Goal: Information Seeking & Learning: Learn about a topic

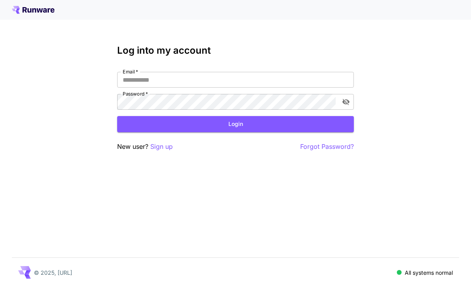
click at [296, 78] on input "Email   *" at bounding box center [235, 80] width 237 height 16
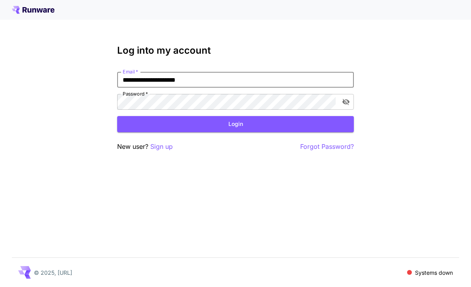
type input "**********"
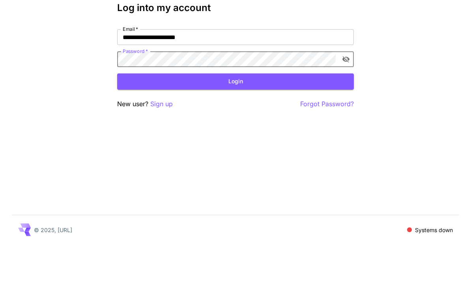
click at [245, 116] on button "Login" at bounding box center [235, 124] width 237 height 16
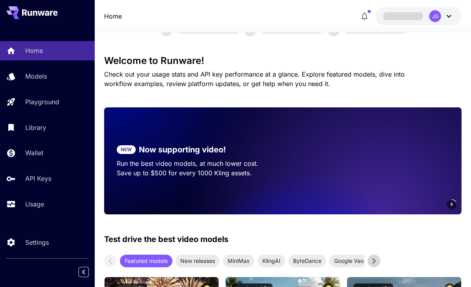
click at [29, 208] on p "Usage" at bounding box center [34, 203] width 19 height 9
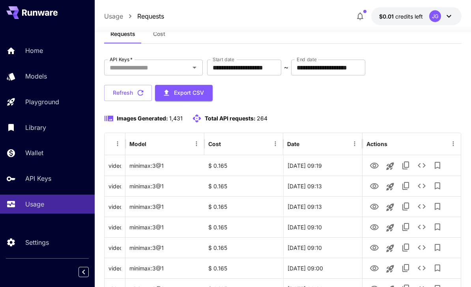
click at [276, 65] on input "**********" at bounding box center [244, 68] width 74 height 16
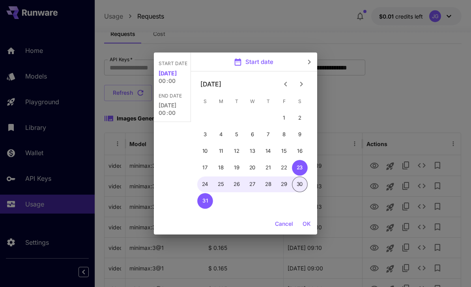
click at [284, 82] on icon "Previous month" at bounding box center [285, 83] width 9 height 9
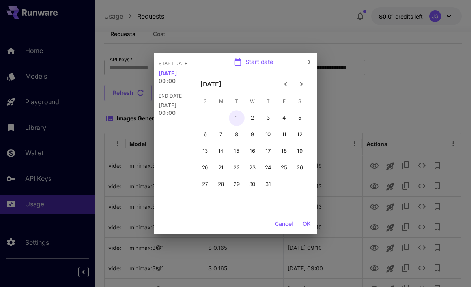
click at [233, 114] on button "1" at bounding box center [237, 118] width 16 height 16
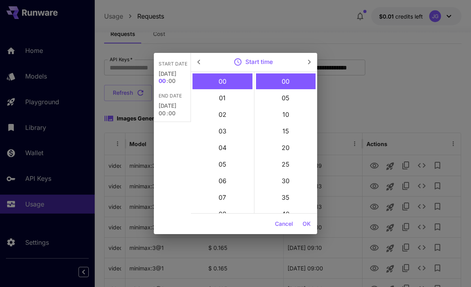
type input "**********"
click at [308, 224] on button "OK" at bounding box center [306, 223] width 15 height 15
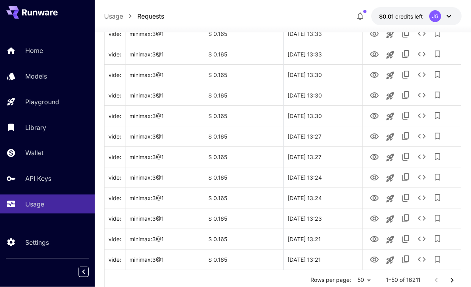
scroll to position [938, 0]
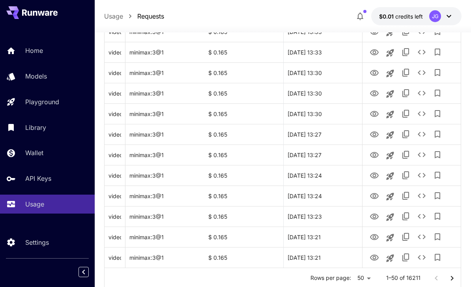
click at [452, 277] on icon "Go to next page" at bounding box center [451, 277] width 9 height 9
click at [451, 277] on icon "Go to next page" at bounding box center [451, 277] width 9 height 9
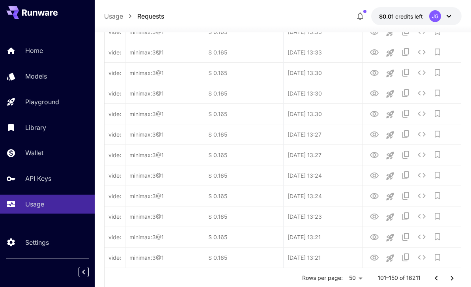
click at [453, 280] on icon "Go to next page" at bounding box center [451, 277] width 9 height 9
click at [454, 279] on icon "Go to next page" at bounding box center [451, 277] width 9 height 9
click at [453, 280] on icon "Go to next page" at bounding box center [451, 277] width 9 height 9
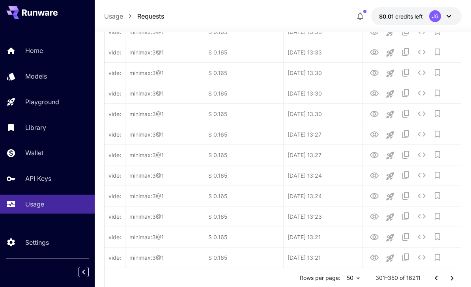
click at [453, 280] on icon "Go to next page" at bounding box center [451, 277] width 9 height 9
click at [454, 278] on icon "Go to next page" at bounding box center [451, 277] width 9 height 9
click at [453, 278] on icon "Go to next page" at bounding box center [451, 277] width 9 height 9
click at [453, 278] on icon "Go to next page" at bounding box center [452, 277] width 3 height 5
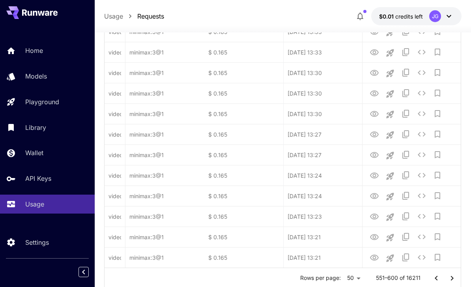
click at [452, 278] on icon "Go to next page" at bounding box center [451, 277] width 9 height 9
click at [453, 277] on icon "Go to next page" at bounding box center [451, 277] width 9 height 9
click at [453, 277] on icon "Go to next page" at bounding box center [452, 277] width 3 height 5
click at [455, 280] on icon "Go to next page" at bounding box center [451, 277] width 9 height 9
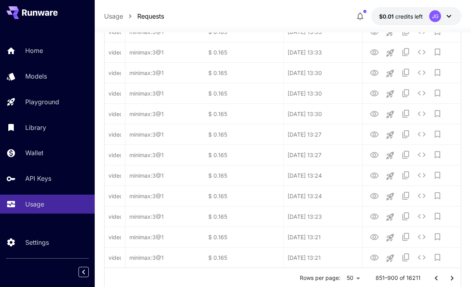
click at [455, 280] on icon "Go to next page" at bounding box center [451, 277] width 9 height 9
click at [455, 278] on icon "Go to next page" at bounding box center [451, 277] width 9 height 9
click at [456, 279] on icon "Go to next page" at bounding box center [451, 277] width 9 height 9
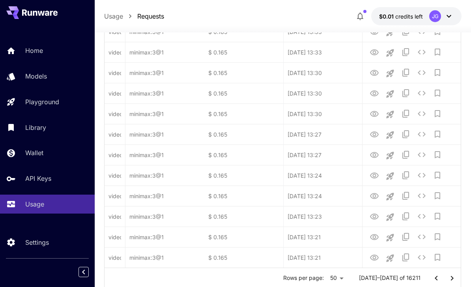
click at [455, 281] on icon "Go to next page" at bounding box center [451, 277] width 9 height 9
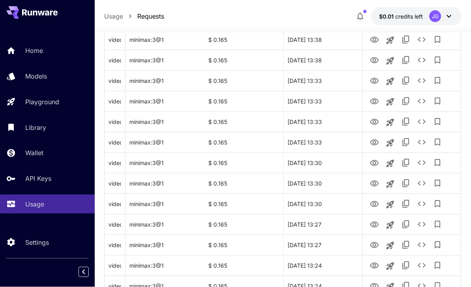
scroll to position [938, 0]
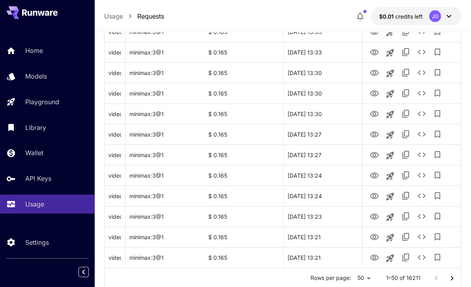
click at [451, 278] on icon "Go to next page" at bounding box center [451, 277] width 9 height 9
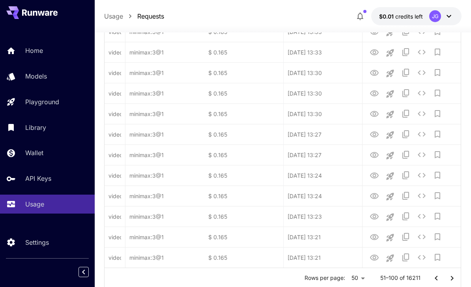
click at [451, 278] on icon "Go to next page" at bounding box center [451, 277] width 9 height 9
click at [454, 276] on icon "Go to next page" at bounding box center [451, 277] width 9 height 9
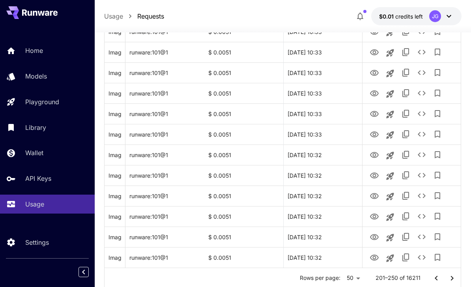
click at [453, 280] on icon "Go to next page" at bounding box center [451, 277] width 9 height 9
click at [453, 279] on icon "Go to next page" at bounding box center [451, 277] width 9 height 9
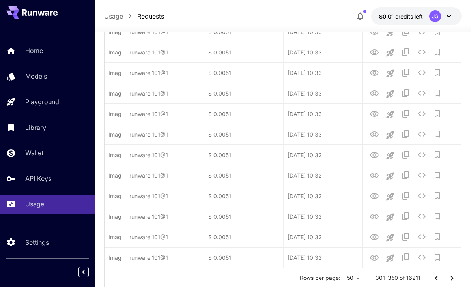
click at [455, 278] on icon "Go to next page" at bounding box center [451, 277] width 9 height 9
click at [455, 280] on icon "Go to next page" at bounding box center [451, 277] width 9 height 9
click at [456, 280] on icon "Go to next page" at bounding box center [451, 277] width 9 height 9
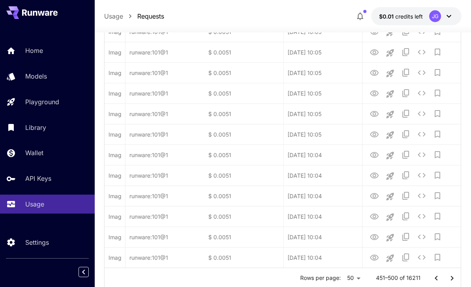
click at [455, 280] on icon "Go to next page" at bounding box center [451, 277] width 9 height 9
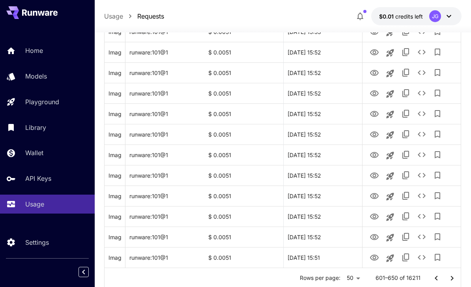
click at [457, 280] on button "Go to next page" at bounding box center [452, 278] width 16 height 16
click at [457, 279] on icon "Go to next page" at bounding box center [451, 277] width 9 height 9
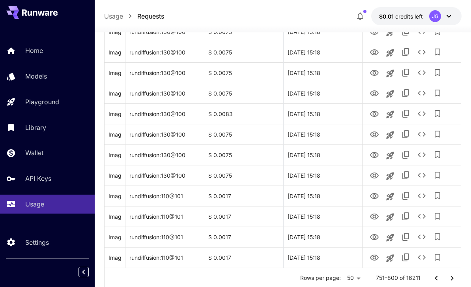
click at [456, 280] on icon "Go to next page" at bounding box center [451, 277] width 9 height 9
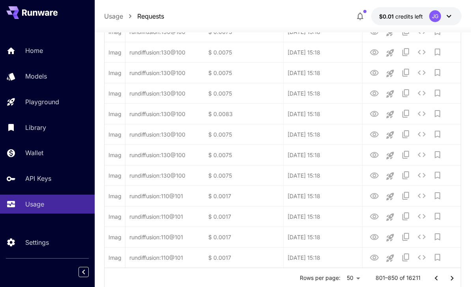
click at [456, 280] on icon "Go to next page" at bounding box center [451, 277] width 9 height 9
click at [456, 281] on icon "Go to next page" at bounding box center [451, 277] width 9 height 9
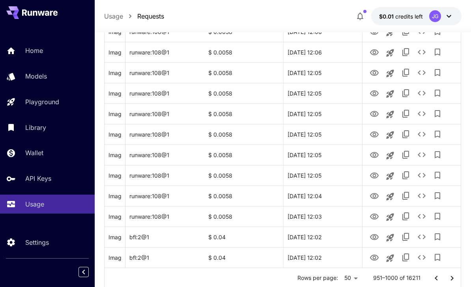
click at [456, 280] on icon "Go to next page" at bounding box center [451, 277] width 9 height 9
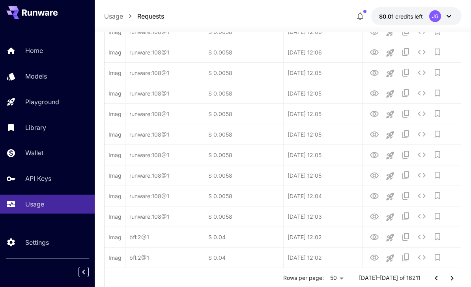
click at [456, 280] on icon "Go to next page" at bounding box center [451, 277] width 9 height 9
click at [457, 280] on button "Go to next page" at bounding box center [452, 278] width 16 height 16
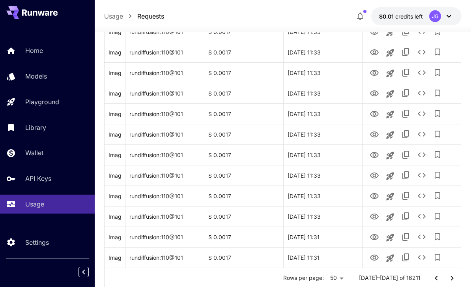
click at [457, 280] on button "Go to next page" at bounding box center [452, 278] width 16 height 16
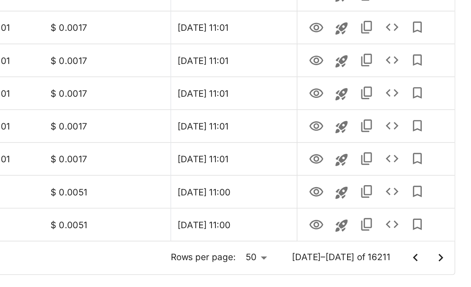
click at [447, 248] on icon "Go to next page" at bounding box center [451, 252] width 9 height 9
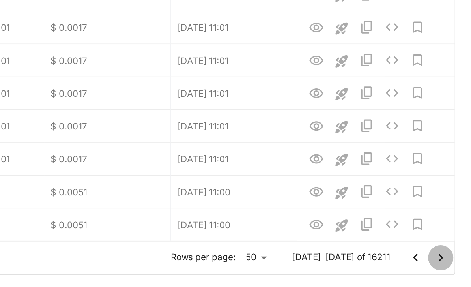
click at [447, 248] on icon "Go to next page" at bounding box center [451, 252] width 9 height 9
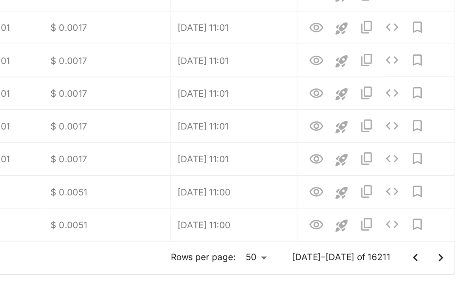
click at [447, 248] on icon "Go to next page" at bounding box center [451, 252] width 9 height 9
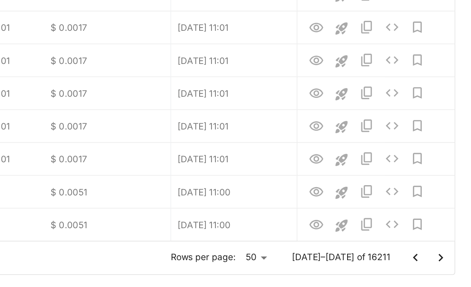
click at [447, 248] on icon "Go to next page" at bounding box center [451, 252] width 9 height 9
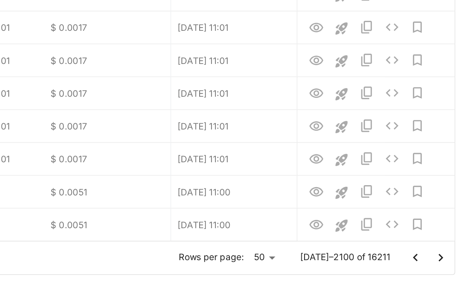
click at [447, 248] on icon "Go to next page" at bounding box center [451, 252] width 9 height 9
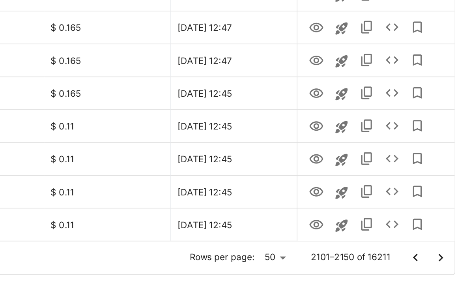
click at [447, 248] on icon "Go to next page" at bounding box center [451, 252] width 9 height 9
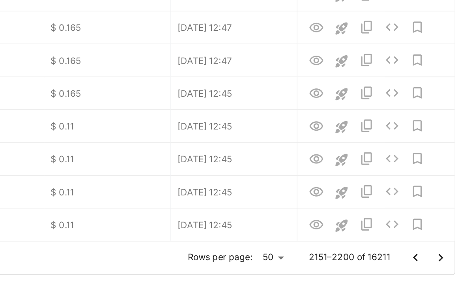
click at [447, 248] on icon "Go to next page" at bounding box center [451, 252] width 9 height 9
click at [451, 250] on icon "Go to next page" at bounding box center [452, 252] width 3 height 5
click at [447, 248] on icon "Go to next page" at bounding box center [451, 252] width 9 height 9
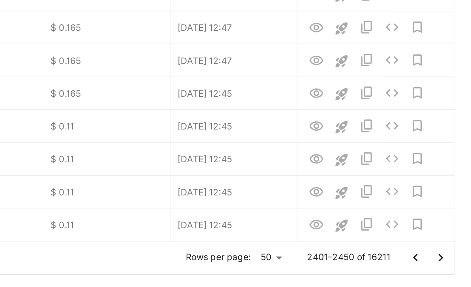
click at [447, 248] on icon "Go to next page" at bounding box center [451, 252] width 9 height 9
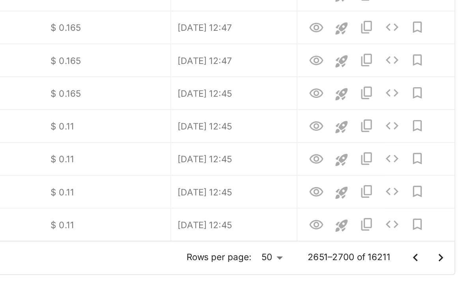
click at [447, 248] on icon "Go to next page" at bounding box center [451, 252] width 9 height 9
click at [444, 245] on button "Go to next page" at bounding box center [452, 253] width 16 height 16
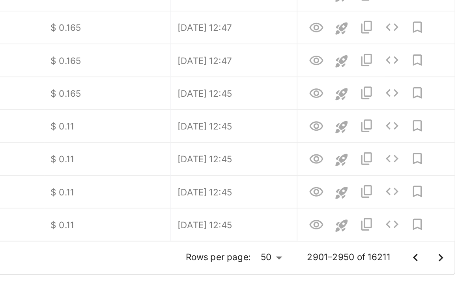
click at [444, 245] on button "Go to next page" at bounding box center [452, 253] width 16 height 16
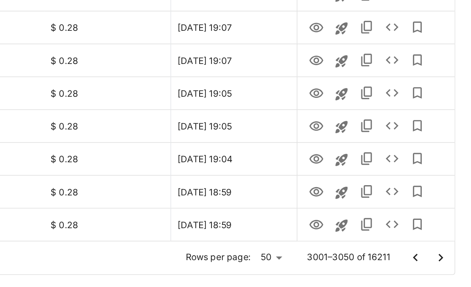
click at [447, 248] on icon "Go to next page" at bounding box center [451, 252] width 9 height 9
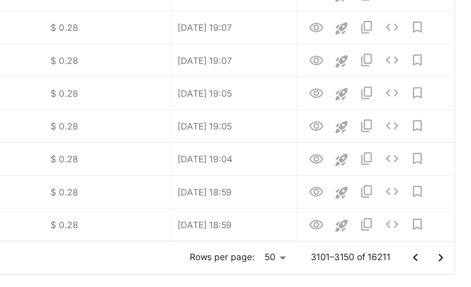
click at [447, 248] on icon "Go to next page" at bounding box center [451, 252] width 9 height 9
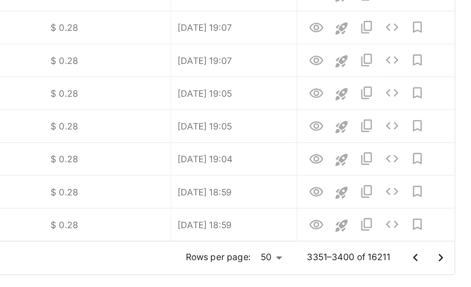
click at [447, 248] on icon "Go to next page" at bounding box center [451, 252] width 9 height 9
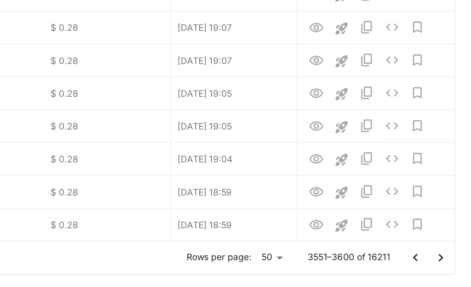
click at [447, 248] on icon "Go to next page" at bounding box center [451, 252] width 9 height 9
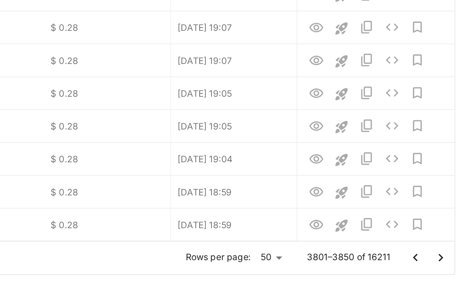
click at [447, 248] on icon "Go to next page" at bounding box center [451, 252] width 9 height 9
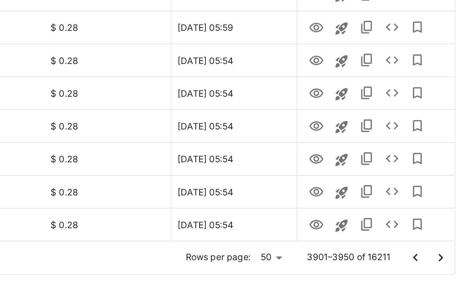
click at [434, 250] on icon "Go to previous page" at bounding box center [435, 252] width 3 height 5
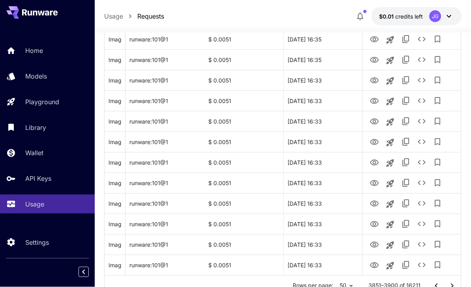
scroll to position [938, 0]
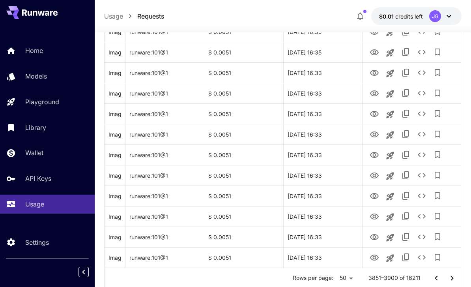
click at [452, 280] on icon "Go to next page" at bounding box center [451, 277] width 9 height 9
click at [375, 258] on icon "View Video" at bounding box center [373, 257] width 9 height 9
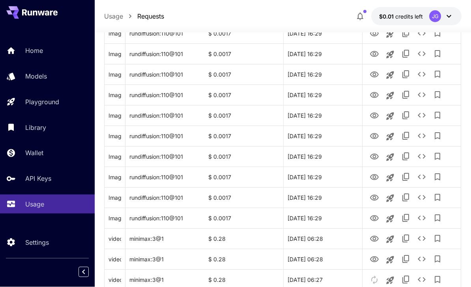
scroll to position [0, 0]
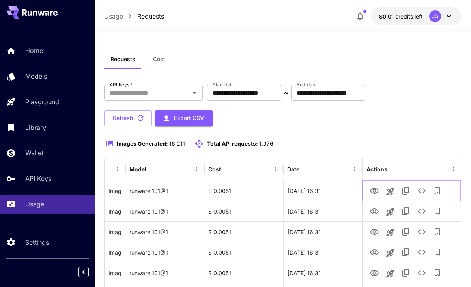
click at [375, 193] on icon "View Image" at bounding box center [374, 191] width 9 height 6
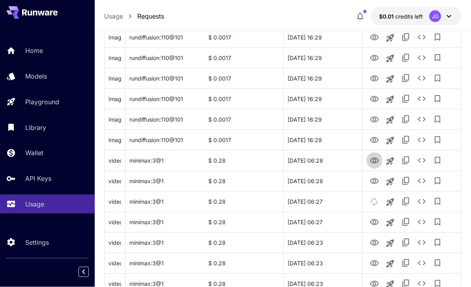
scroll to position [440, 0]
click at [375, 159] on icon "View Video" at bounding box center [374, 160] width 9 height 6
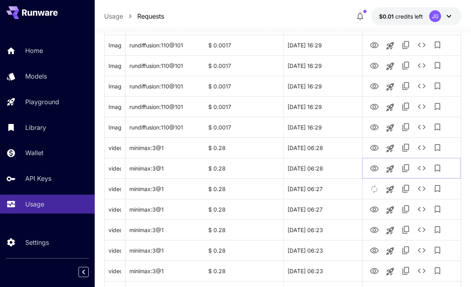
click at [374, 168] on icon "View Video" at bounding box center [373, 168] width 9 height 9
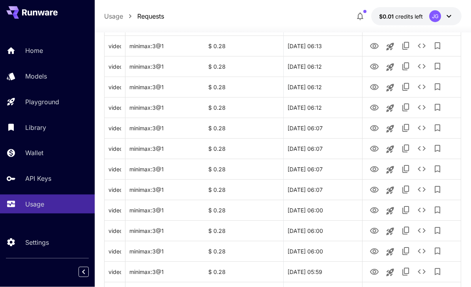
scroll to position [938, 0]
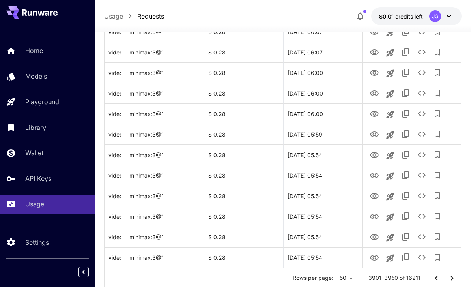
click at [451, 279] on icon "Go to next page" at bounding box center [451, 277] width 9 height 9
click at [374, 255] on icon "View Video" at bounding box center [374, 257] width 9 height 6
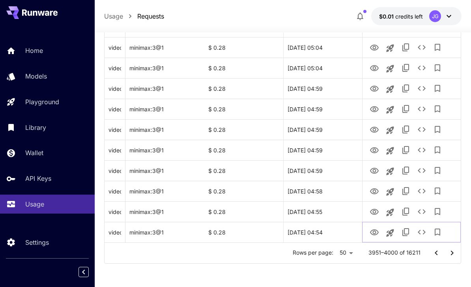
click at [421, 233] on icon "See details" at bounding box center [421, 231] width 9 height 9
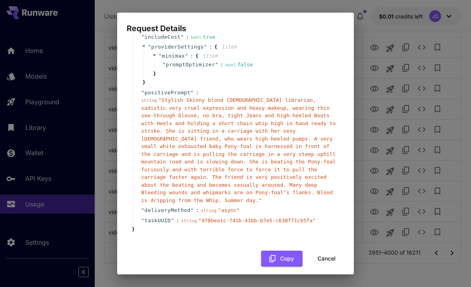
click at [330, 252] on button "Cancel" at bounding box center [326, 258] width 35 height 16
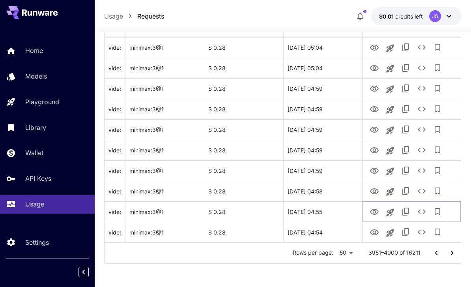
click at [375, 212] on icon "View Video" at bounding box center [373, 211] width 9 height 9
click at [369, 190] on icon "View Video" at bounding box center [373, 190] width 9 height 9
click at [374, 170] on icon "View Video" at bounding box center [373, 170] width 9 height 9
click at [375, 147] on icon "View Video" at bounding box center [373, 149] width 9 height 9
click at [374, 126] on icon "View Video" at bounding box center [373, 129] width 9 height 9
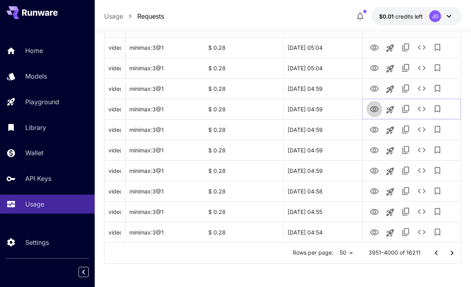
click at [372, 110] on icon "View Video" at bounding box center [373, 108] width 9 height 9
click at [372, 88] on icon "View Video" at bounding box center [373, 88] width 9 height 9
click at [371, 66] on icon "View Video" at bounding box center [374, 68] width 9 height 6
click at [373, 48] on icon "View Video" at bounding box center [373, 47] width 9 height 9
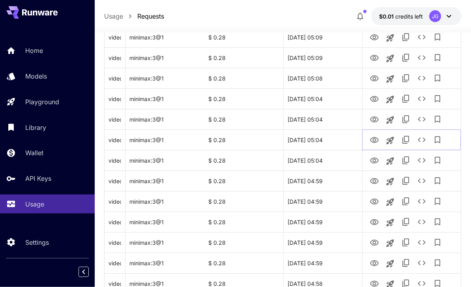
scroll to position [867, 0]
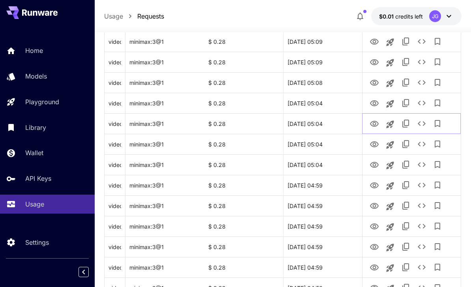
click at [372, 126] on icon "View Video" at bounding box center [373, 123] width 9 height 9
click at [423, 125] on icon "See details" at bounding box center [421, 123] width 9 height 9
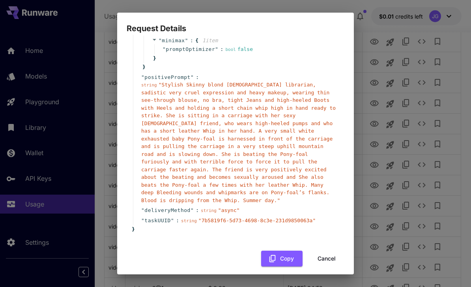
scroll to position [120, 0]
click at [331, 251] on button "Cancel" at bounding box center [326, 259] width 35 height 16
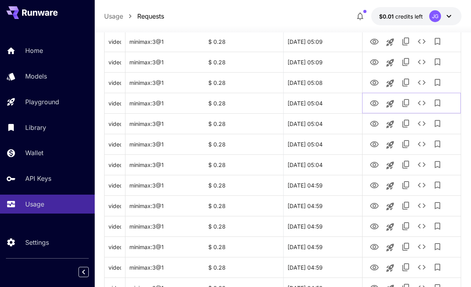
click at [378, 100] on icon "View Video" at bounding box center [373, 103] width 9 height 9
click at [376, 83] on icon "View Video" at bounding box center [374, 83] width 9 height 6
click at [376, 61] on icon "View Video" at bounding box center [373, 62] width 9 height 9
click at [375, 43] on icon "View Video" at bounding box center [374, 42] width 9 height 6
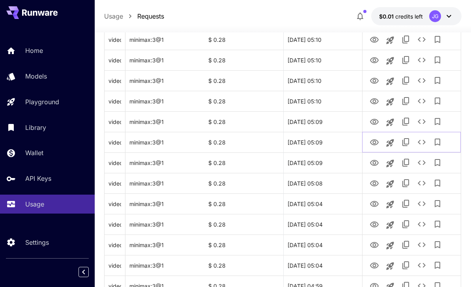
scroll to position [756, 0]
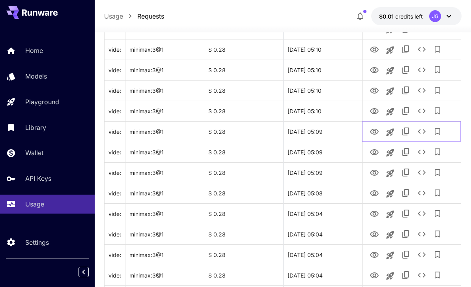
click at [375, 134] on icon "View Video" at bounding box center [374, 132] width 9 height 6
click at [423, 132] on icon "See details" at bounding box center [421, 131] width 8 height 5
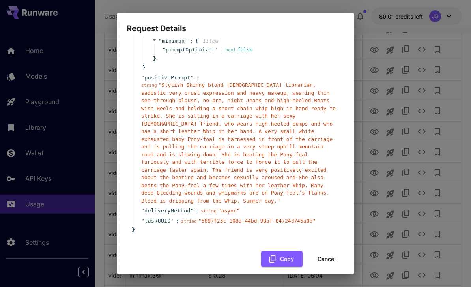
scroll to position [120, 0]
click at [331, 251] on button "Cancel" at bounding box center [326, 259] width 35 height 16
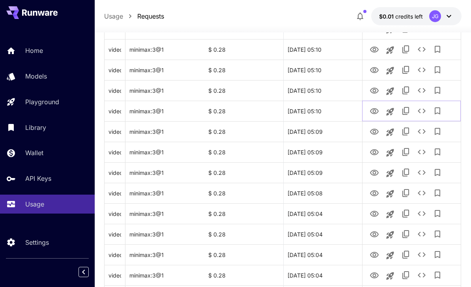
click at [372, 112] on icon "View Video" at bounding box center [373, 110] width 9 height 9
click at [378, 90] on icon "View Video" at bounding box center [374, 91] width 9 height 6
click at [374, 69] on icon "View Video" at bounding box center [373, 69] width 9 height 9
click at [376, 49] on icon "View Video" at bounding box center [374, 50] width 9 height 6
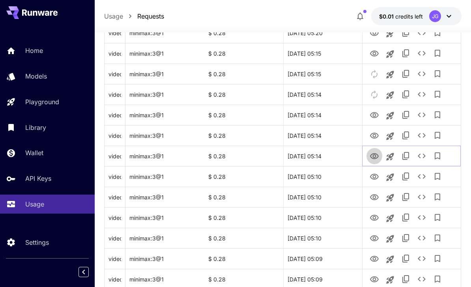
click at [378, 155] on icon "View Video" at bounding box center [374, 156] width 9 height 6
click at [373, 138] on icon "View Video" at bounding box center [373, 135] width 9 height 9
click at [374, 114] on icon "View Video" at bounding box center [373, 114] width 9 height 9
click at [373, 56] on icon "View Video" at bounding box center [373, 53] width 9 height 9
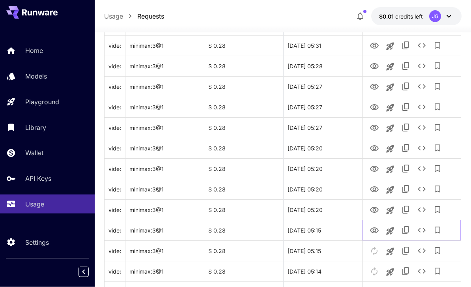
scroll to position [452, 0]
click at [373, 211] on icon "View Video" at bounding box center [374, 210] width 9 height 6
click at [375, 190] on icon "View Video" at bounding box center [373, 189] width 9 height 9
click at [375, 171] on icon "View Video" at bounding box center [374, 169] width 9 height 6
click at [376, 151] on icon "View Video" at bounding box center [374, 149] width 9 height 6
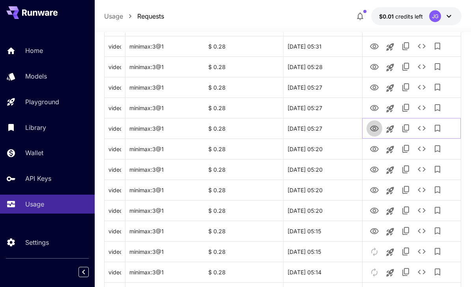
click at [376, 129] on icon "View Video" at bounding box center [373, 128] width 9 height 9
click at [373, 109] on icon "View Video" at bounding box center [374, 108] width 9 height 6
click at [377, 86] on icon "View Video" at bounding box center [374, 87] width 9 height 6
click at [371, 67] on icon "View Video" at bounding box center [373, 66] width 9 height 9
click at [375, 48] on icon "View Video" at bounding box center [374, 46] width 9 height 6
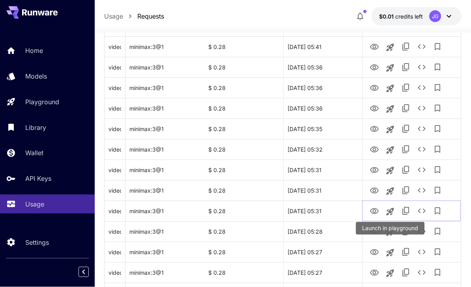
scroll to position [287, 0]
click at [374, 190] on icon "View Video" at bounding box center [373, 190] width 9 height 9
click at [374, 169] on icon "View Video" at bounding box center [373, 169] width 9 height 9
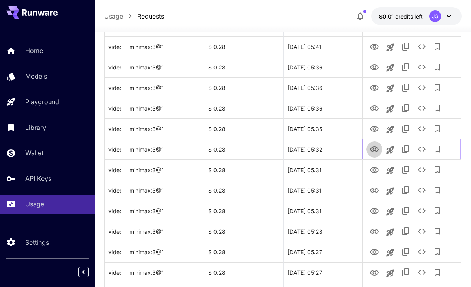
click at [377, 150] on icon "View Video" at bounding box center [373, 149] width 9 height 9
click at [376, 130] on icon "View Video" at bounding box center [374, 129] width 9 height 6
click at [376, 109] on icon "View Video" at bounding box center [373, 108] width 9 height 9
click at [424, 112] on icon "See details" at bounding box center [421, 107] width 9 height 9
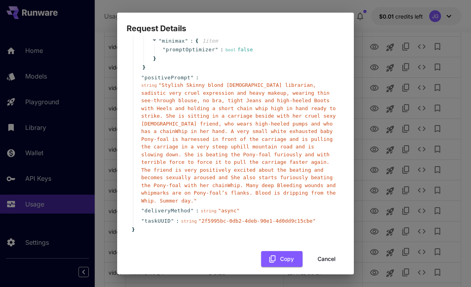
scroll to position [120, 0]
click at [332, 252] on button "Cancel" at bounding box center [326, 259] width 35 height 16
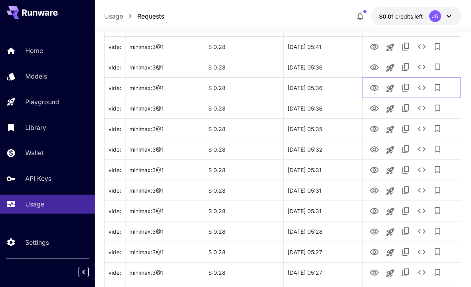
click at [379, 82] on button "View Video" at bounding box center [374, 87] width 16 height 16
click at [375, 88] on icon "View Video" at bounding box center [373, 87] width 9 height 9
click at [376, 70] on icon "View Video" at bounding box center [373, 67] width 9 height 9
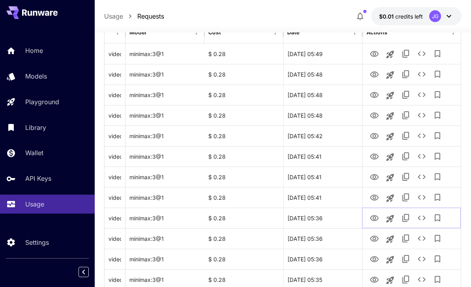
scroll to position [137, 0]
click at [376, 198] on icon "View Video" at bounding box center [373, 196] width 9 height 9
click at [376, 177] on icon "View Video" at bounding box center [374, 176] width 9 height 6
click at [377, 160] on icon "View Video" at bounding box center [373, 155] width 9 height 9
click at [376, 136] on icon "View Video" at bounding box center [373, 135] width 9 height 9
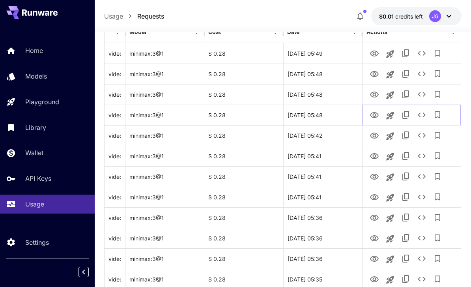
click at [377, 117] on icon "View Video" at bounding box center [374, 115] width 9 height 6
click at [374, 95] on icon "View Video" at bounding box center [374, 94] width 9 height 6
click at [375, 74] on icon "View Video" at bounding box center [374, 74] width 9 height 6
click at [376, 53] on icon "View Video" at bounding box center [374, 53] width 9 height 6
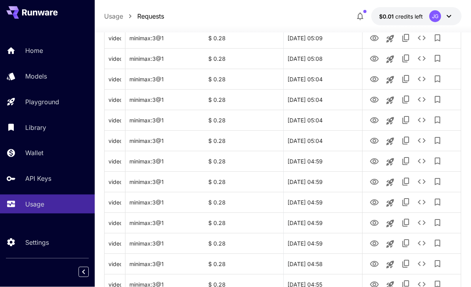
scroll to position [938, 0]
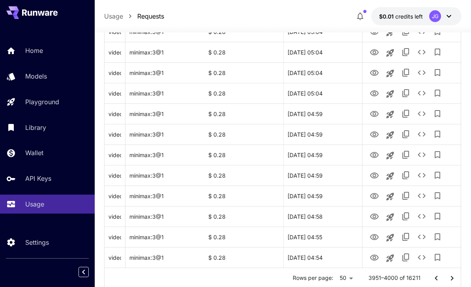
click at [453, 280] on icon "Go to next page" at bounding box center [451, 277] width 9 height 9
click at [373, 261] on icon "View Video" at bounding box center [373, 257] width 9 height 9
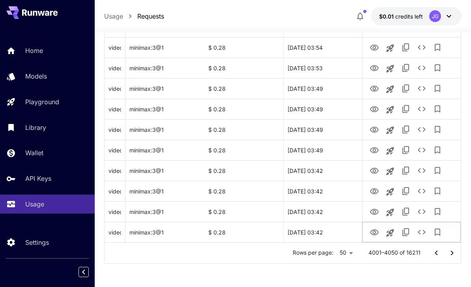
click at [426, 234] on icon "See details" at bounding box center [421, 231] width 9 height 9
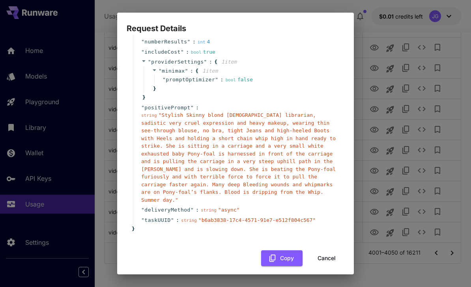
scroll to position [90, 0]
click at [331, 252] on button "Cancel" at bounding box center [326, 258] width 35 height 16
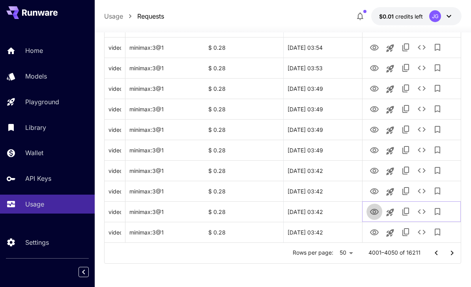
click at [378, 213] on icon "View Video" at bounding box center [373, 211] width 9 height 9
click at [376, 192] on icon "View Video" at bounding box center [373, 190] width 9 height 9
click at [376, 173] on icon "View Video" at bounding box center [374, 171] width 9 height 6
click at [376, 153] on icon "View Video" at bounding box center [373, 149] width 9 height 9
click at [376, 128] on icon "View Video" at bounding box center [373, 129] width 9 height 9
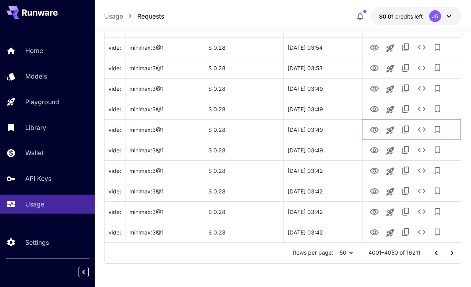
click at [423, 136] on button "See details" at bounding box center [422, 129] width 16 height 16
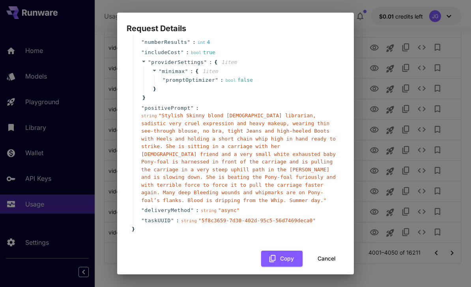
click at [332, 252] on button "Cancel" at bounding box center [326, 258] width 35 height 16
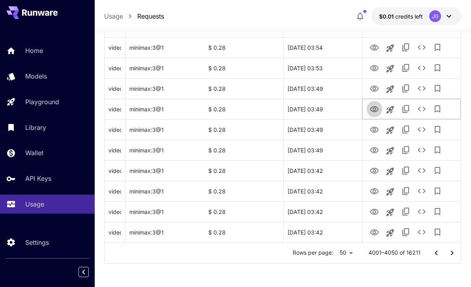
click at [378, 108] on icon "View Video" at bounding box center [374, 109] width 9 height 6
click at [373, 87] on icon "View Video" at bounding box center [374, 89] width 9 height 6
click at [373, 71] on icon "View Video" at bounding box center [374, 68] width 9 height 6
click at [375, 47] on icon "View Video" at bounding box center [374, 48] width 9 height 6
click at [420, 52] on icon "See details" at bounding box center [421, 47] width 9 height 9
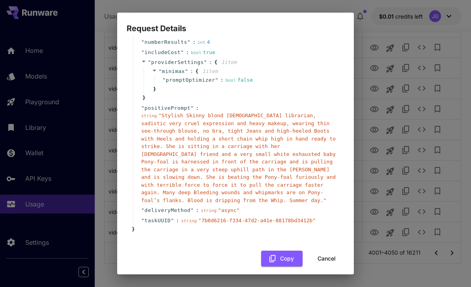
click at [333, 252] on button "Cancel" at bounding box center [326, 258] width 35 height 16
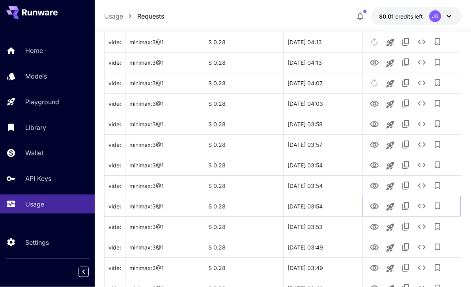
scroll to position [798, 0]
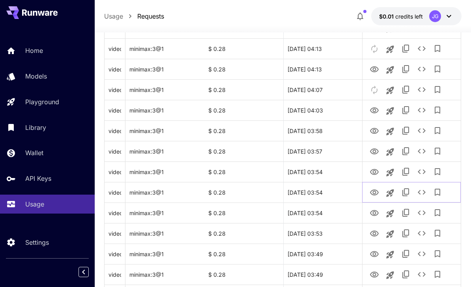
click at [372, 194] on icon "View Video" at bounding box center [374, 192] width 9 height 6
click at [376, 173] on icon "View Video" at bounding box center [373, 171] width 9 height 9
click at [376, 148] on icon "View Video" at bounding box center [373, 151] width 9 height 9
click at [374, 134] on icon "View Video" at bounding box center [373, 130] width 9 height 9
click at [377, 108] on icon "View Video" at bounding box center [374, 110] width 9 height 6
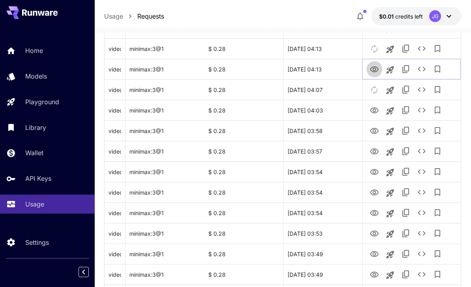
click at [375, 70] on icon "View Video" at bounding box center [374, 69] width 9 height 6
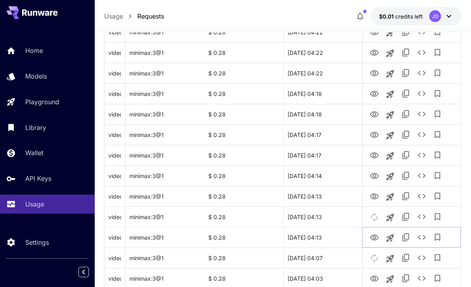
scroll to position [630, 0]
click at [378, 195] on icon "View Video" at bounding box center [373, 196] width 9 height 9
click at [376, 177] on icon "View Video" at bounding box center [373, 175] width 9 height 9
click at [424, 177] on icon "See details" at bounding box center [421, 175] width 8 height 5
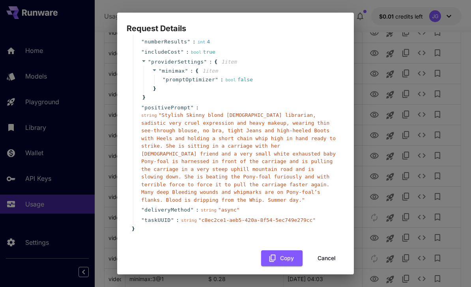
scroll to position [90, 0]
click at [332, 254] on button "Cancel" at bounding box center [326, 258] width 35 height 16
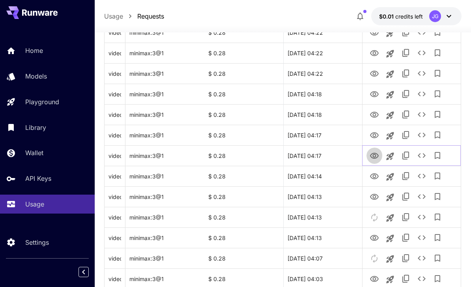
click at [375, 156] on icon "View Video" at bounding box center [374, 156] width 9 height 6
click at [376, 136] on icon "View Video" at bounding box center [374, 135] width 9 height 6
click at [377, 116] on icon "View Video" at bounding box center [374, 115] width 9 height 6
click at [378, 96] on icon "View Video" at bounding box center [373, 93] width 9 height 9
click at [378, 75] on icon "View Video" at bounding box center [374, 74] width 9 height 6
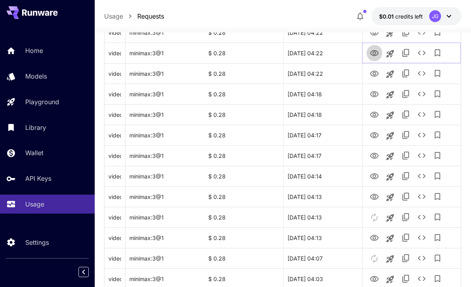
click at [373, 55] on icon "View Video" at bounding box center [374, 53] width 9 height 6
click at [375, 178] on icon "View Video" at bounding box center [374, 176] width 9 height 6
click at [377, 156] on icon "View Video" at bounding box center [374, 155] width 9 height 6
click at [375, 138] on icon "View Video" at bounding box center [373, 134] width 9 height 9
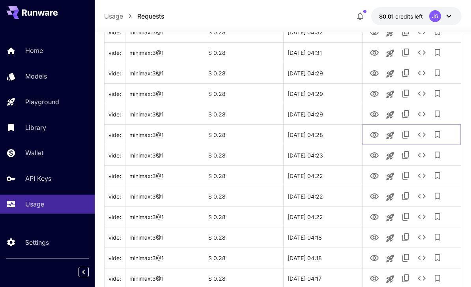
click at [425, 136] on icon "See details" at bounding box center [421, 134] width 9 height 9
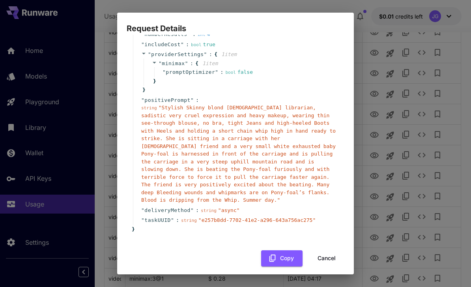
click at [332, 253] on button "Cancel" at bounding box center [326, 258] width 35 height 16
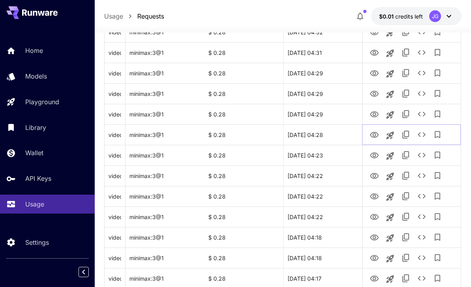
scroll to position [97, 0]
click at [377, 113] on icon "View Video" at bounding box center [374, 114] width 9 height 6
click at [376, 95] on icon "View Video" at bounding box center [374, 94] width 9 height 6
click at [376, 73] on icon "View Video" at bounding box center [374, 73] width 9 height 6
click at [375, 54] on icon "View Video" at bounding box center [374, 53] width 9 height 6
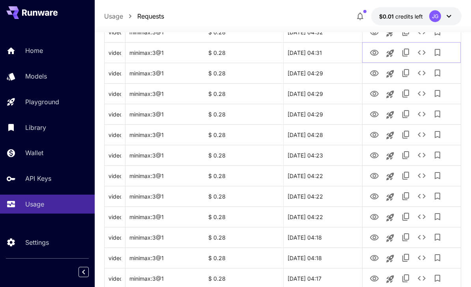
click at [423, 56] on icon "See details" at bounding box center [421, 52] width 9 height 9
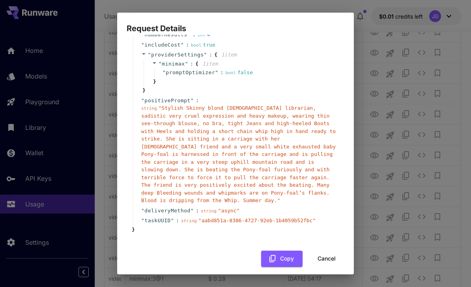
click at [330, 252] on button "Cancel" at bounding box center [326, 258] width 35 height 16
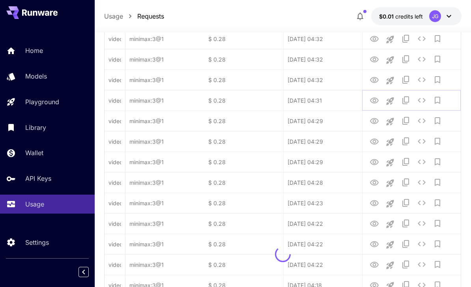
scroll to position [418, 0]
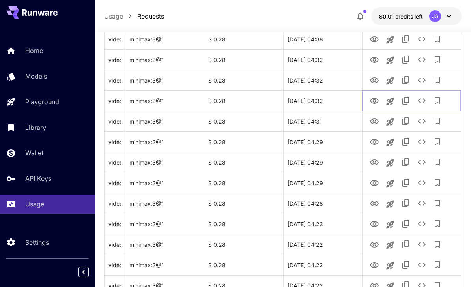
click at [375, 103] on icon "View Video" at bounding box center [374, 101] width 9 height 6
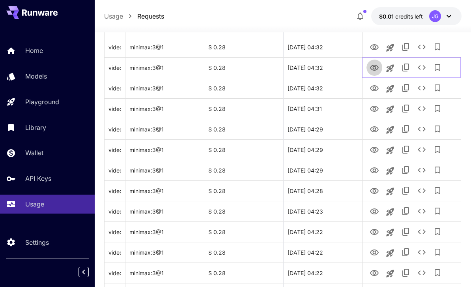
click at [373, 71] on icon "View Video" at bounding box center [373, 67] width 9 height 9
click at [375, 49] on icon "View Video" at bounding box center [374, 47] width 9 height 6
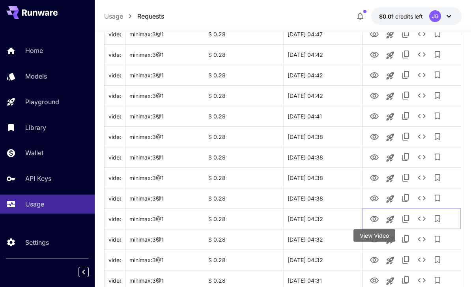
scroll to position [260, 0]
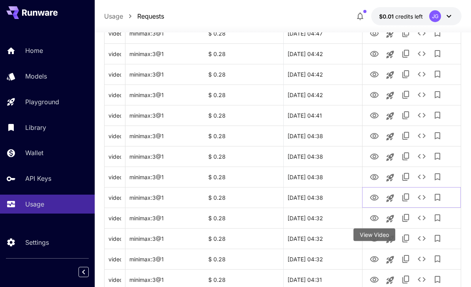
click at [376, 196] on icon "View Video" at bounding box center [373, 197] width 9 height 9
click at [375, 179] on icon "View Video" at bounding box center [374, 177] width 9 height 6
click at [376, 158] on icon "View Video" at bounding box center [373, 156] width 9 height 9
click at [376, 138] on icon "View Video" at bounding box center [374, 136] width 9 height 6
click at [378, 115] on icon "View Video" at bounding box center [374, 115] width 9 height 6
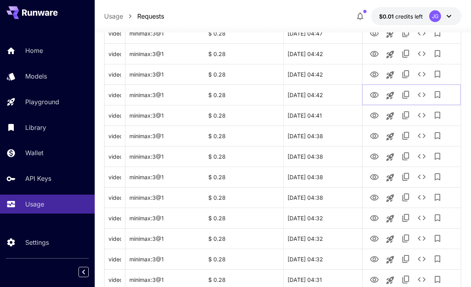
click at [379, 95] on icon "View Video" at bounding box center [373, 94] width 9 height 9
click at [425, 96] on icon "See details" at bounding box center [421, 94] width 9 height 9
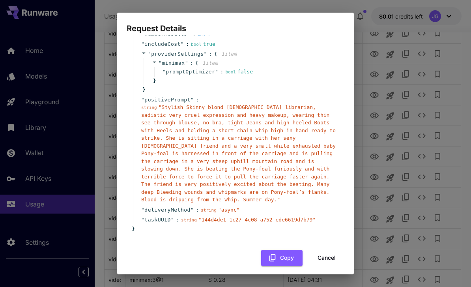
scroll to position [97, 0]
click at [329, 252] on button "Cancel" at bounding box center [326, 258] width 35 height 16
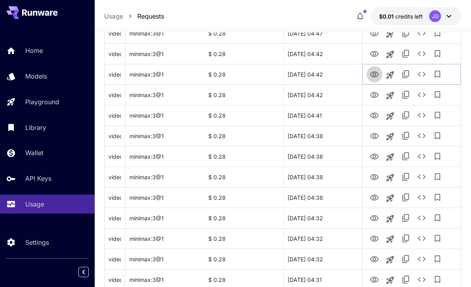
click at [375, 75] on icon "View Video" at bounding box center [373, 74] width 9 height 9
click at [376, 56] on icon "View Video" at bounding box center [373, 53] width 9 height 9
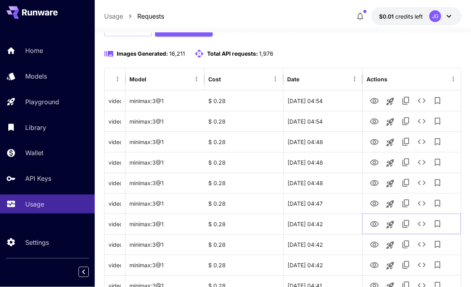
scroll to position [90, 0]
click at [377, 203] on icon "View Video" at bounding box center [373, 203] width 9 height 9
click at [376, 184] on icon "View Video" at bounding box center [373, 182] width 9 height 9
click at [376, 163] on icon "View Video" at bounding box center [373, 162] width 9 height 9
click at [377, 142] on icon "View Video" at bounding box center [373, 141] width 9 height 9
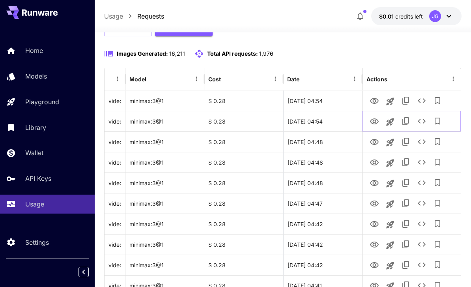
click at [374, 121] on icon "View Video" at bounding box center [373, 121] width 9 height 9
click at [374, 102] on icon "View Video" at bounding box center [374, 101] width 9 height 6
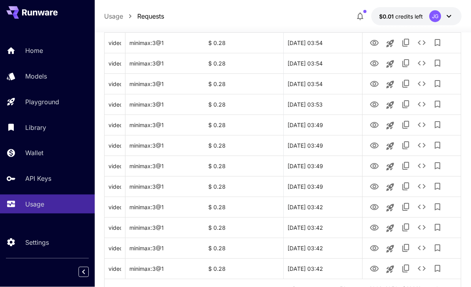
scroll to position [938, 0]
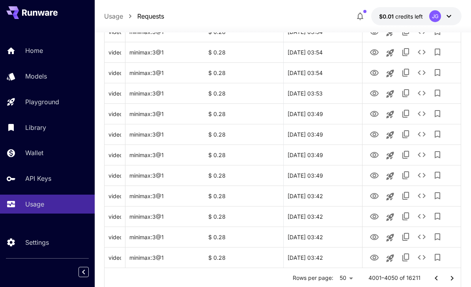
click at [453, 280] on icon "Go to next page" at bounding box center [451, 277] width 9 height 9
click at [375, 258] on icon "View Video" at bounding box center [374, 257] width 9 height 6
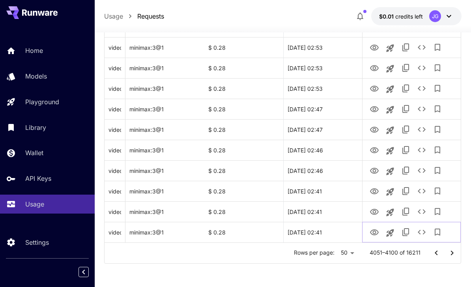
click at [423, 234] on icon "See details" at bounding box center [421, 231] width 8 height 5
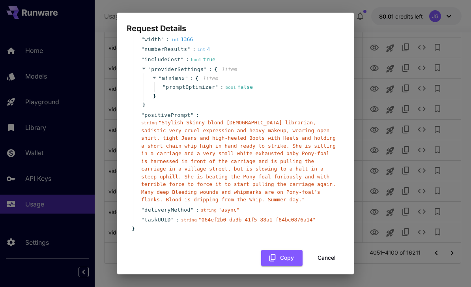
scroll to position [82, 0]
click at [332, 252] on button "Cancel" at bounding box center [326, 258] width 35 height 16
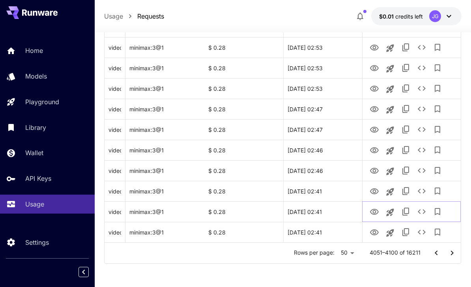
click at [378, 210] on icon "View Video" at bounding box center [373, 211] width 9 height 9
click at [373, 192] on icon "View Video" at bounding box center [374, 191] width 9 height 6
click at [378, 168] on icon "View Video" at bounding box center [373, 170] width 9 height 9
click at [376, 150] on icon "View Video" at bounding box center [373, 149] width 9 height 9
click at [375, 130] on icon "View Video" at bounding box center [374, 130] width 9 height 6
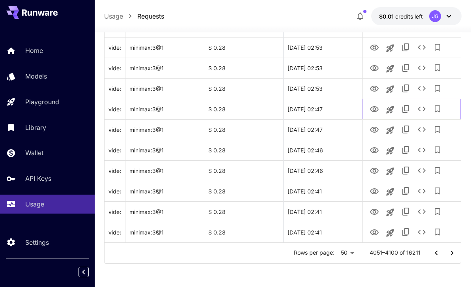
click at [375, 109] on icon "View Video" at bounding box center [373, 108] width 9 height 9
click at [421, 110] on icon "See details" at bounding box center [421, 108] width 9 height 9
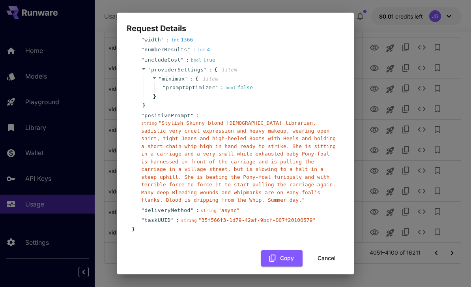
click at [332, 253] on button "Cancel" at bounding box center [326, 258] width 35 height 16
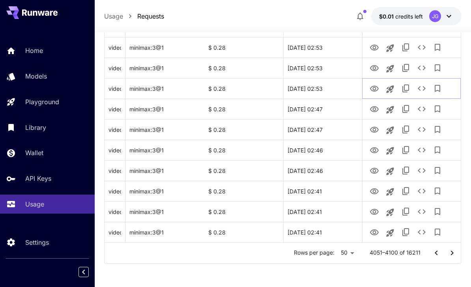
click at [377, 89] on icon "View Video" at bounding box center [374, 89] width 9 height 6
click at [375, 66] on icon "View Video" at bounding box center [374, 68] width 9 height 6
click at [375, 47] on icon "View Video" at bounding box center [373, 47] width 9 height 9
click at [421, 49] on icon "See details" at bounding box center [421, 47] width 9 height 9
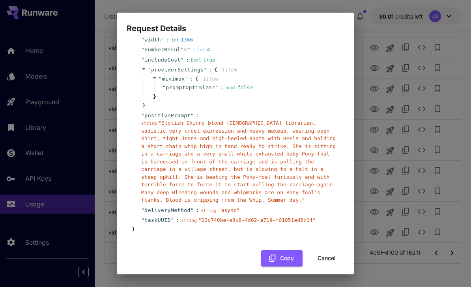
click at [328, 252] on button "Cancel" at bounding box center [326, 258] width 35 height 16
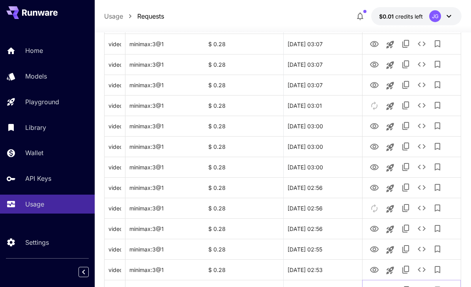
scroll to position [720, 0]
click at [376, 271] on icon "View Video" at bounding box center [373, 269] width 9 height 9
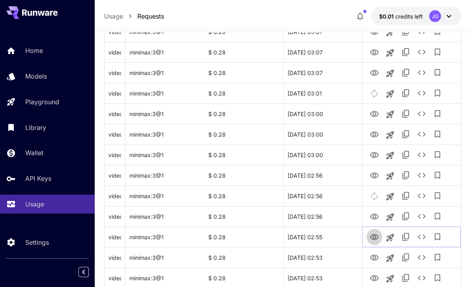
click at [378, 236] on icon "View Video" at bounding box center [374, 237] width 9 height 6
click at [376, 218] on icon "View Video" at bounding box center [373, 216] width 9 height 9
click at [377, 177] on icon "View Video" at bounding box center [374, 175] width 9 height 6
click at [374, 155] on icon "View Video" at bounding box center [373, 154] width 9 height 9
click at [425, 157] on icon "See details" at bounding box center [421, 154] width 9 height 9
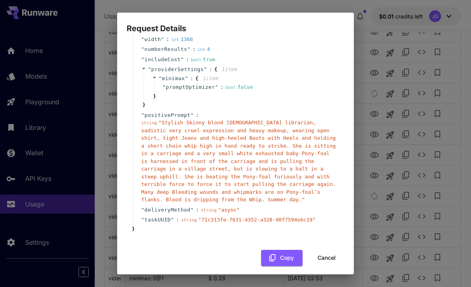
scroll to position [82, 0]
click at [330, 252] on button "Cancel" at bounding box center [326, 258] width 35 height 16
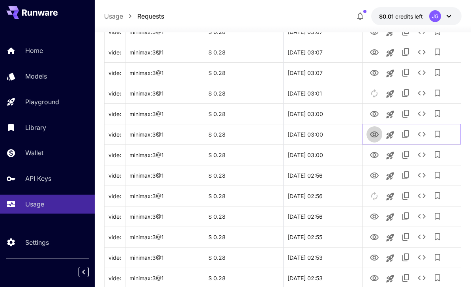
click at [376, 135] on icon "View Video" at bounding box center [374, 134] width 9 height 6
click at [376, 153] on icon "View Video" at bounding box center [373, 154] width 9 height 9
click at [376, 113] on icon "View Video" at bounding box center [374, 114] width 9 height 6
click at [375, 72] on icon "View Video" at bounding box center [373, 72] width 9 height 9
click at [376, 51] on icon "View Video" at bounding box center [373, 52] width 9 height 9
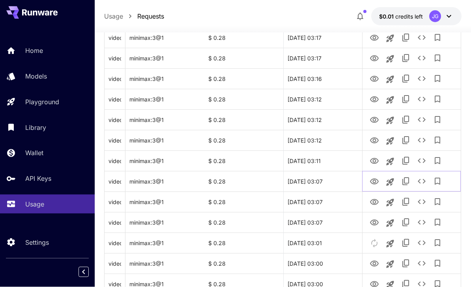
click at [376, 180] on icon "View Video" at bounding box center [373, 181] width 9 height 9
click at [375, 161] on icon "View Video" at bounding box center [374, 161] width 9 height 6
click at [375, 143] on icon "View Video" at bounding box center [373, 140] width 9 height 9
click at [425, 141] on icon "See details" at bounding box center [421, 139] width 9 height 9
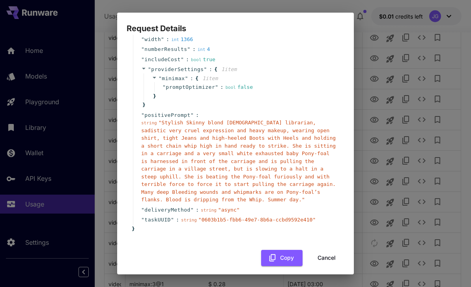
scroll to position [82, 0]
click at [331, 252] on button "Cancel" at bounding box center [326, 258] width 35 height 16
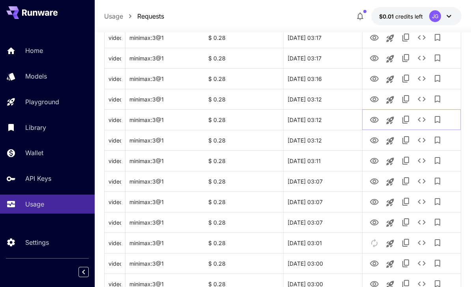
click at [376, 118] on icon "View Video" at bounding box center [373, 119] width 9 height 9
click at [376, 100] on icon "View Video" at bounding box center [373, 99] width 9 height 9
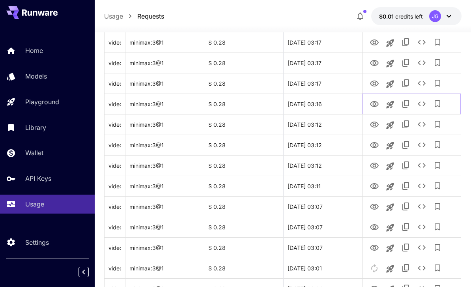
click at [374, 101] on icon "View Video" at bounding box center [374, 104] width 9 height 6
click at [421, 104] on icon "See details" at bounding box center [421, 103] width 9 height 9
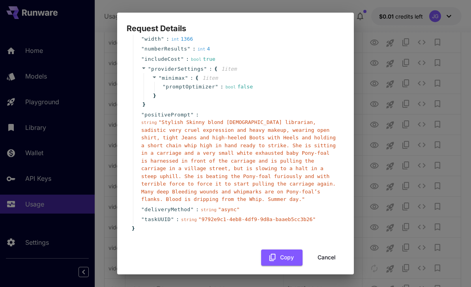
scroll to position [82, 0]
click at [328, 253] on button "Cancel" at bounding box center [326, 258] width 35 height 16
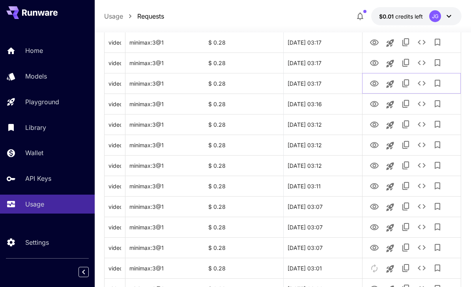
click at [374, 82] on icon "View Video" at bounding box center [373, 83] width 9 height 9
click at [373, 64] on icon "View Video" at bounding box center [374, 63] width 9 height 6
click at [374, 44] on icon "View Video" at bounding box center [374, 42] width 9 height 6
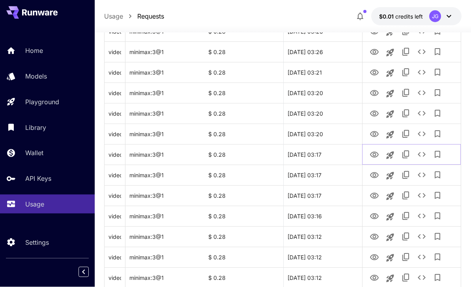
scroll to position [447, 0]
click at [377, 132] on icon "View Video" at bounding box center [373, 133] width 9 height 9
click at [377, 116] on icon "View Video" at bounding box center [373, 112] width 9 height 9
click at [424, 113] on icon "See details" at bounding box center [421, 112] width 9 height 9
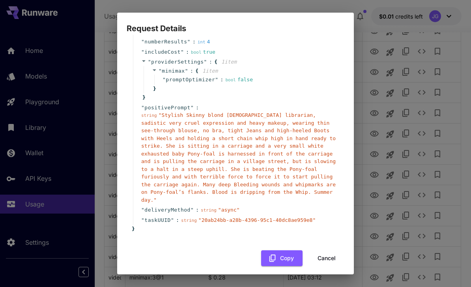
scroll to position [90, 0]
click at [331, 253] on button "Cancel" at bounding box center [326, 258] width 35 height 16
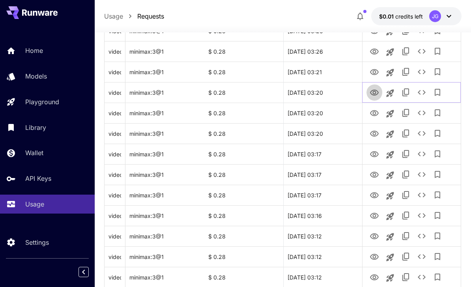
click at [373, 95] on icon "View Video" at bounding box center [373, 92] width 9 height 9
click at [373, 74] on icon "View Video" at bounding box center [374, 72] width 9 height 6
click at [371, 56] on icon "View Video" at bounding box center [373, 51] width 9 height 9
click at [373, 53] on icon "View Video" at bounding box center [374, 51] width 9 height 6
click at [422, 52] on icon "See details" at bounding box center [421, 51] width 9 height 9
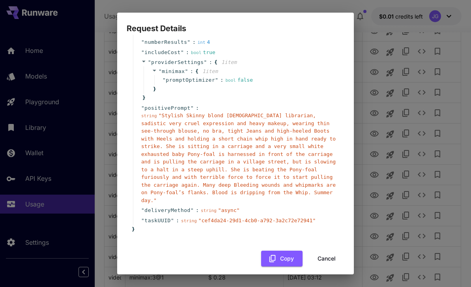
click at [326, 255] on button "Cancel" at bounding box center [326, 258] width 35 height 16
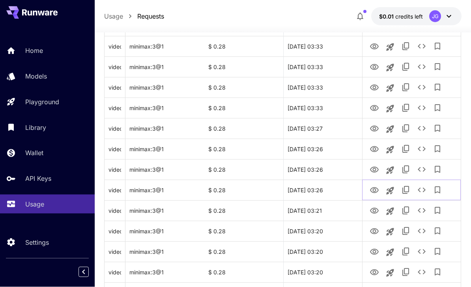
scroll to position [308, 0]
click at [375, 173] on icon "View Video" at bounding box center [373, 169] width 9 height 9
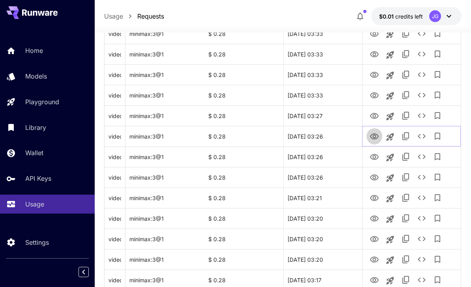
click at [376, 139] on icon "View Video" at bounding box center [373, 136] width 9 height 9
click at [378, 114] on icon "View Video" at bounding box center [373, 115] width 9 height 9
click at [376, 99] on icon "View Video" at bounding box center [373, 95] width 9 height 9
click at [378, 78] on icon "View Video" at bounding box center [373, 74] width 9 height 9
click at [371, 56] on icon "View Video" at bounding box center [373, 54] width 9 height 9
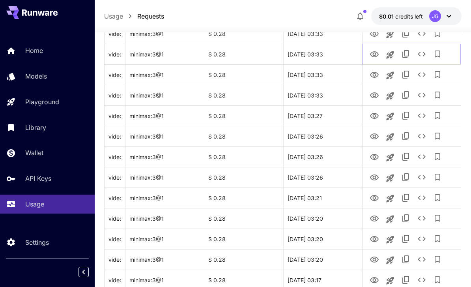
click at [422, 56] on icon "See details" at bounding box center [421, 53] width 9 height 9
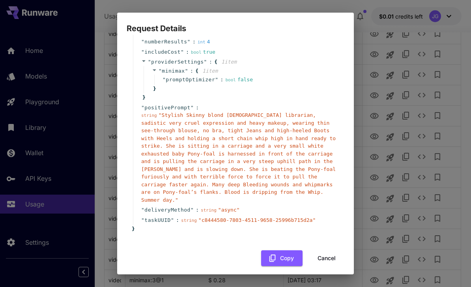
scroll to position [90, 0]
click at [330, 252] on button "Cancel" at bounding box center [326, 258] width 35 height 16
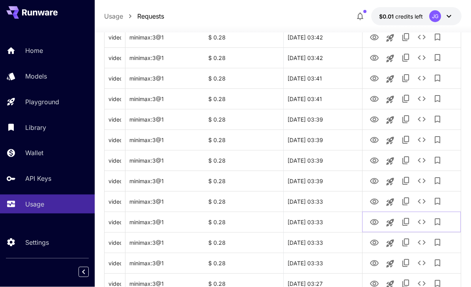
scroll to position [150, 0]
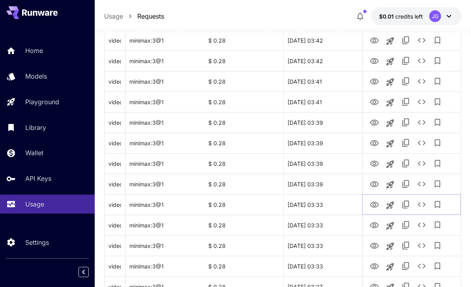
click at [378, 202] on icon "View Video" at bounding box center [373, 204] width 9 height 9
click at [375, 187] on icon "View Video" at bounding box center [373, 183] width 9 height 9
click at [375, 164] on icon "View Video" at bounding box center [374, 163] width 9 height 6
click at [372, 147] on icon "View Video" at bounding box center [373, 142] width 9 height 9
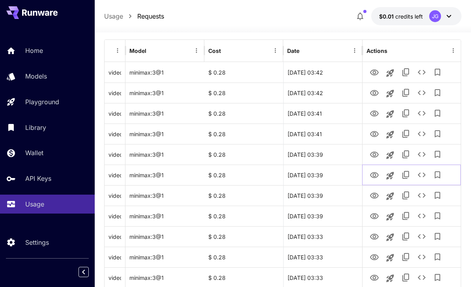
scroll to position [130, 0]
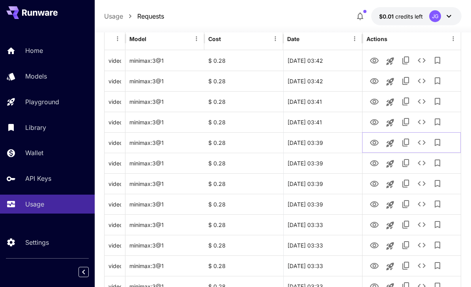
click at [379, 139] on icon "View Video" at bounding box center [373, 142] width 9 height 9
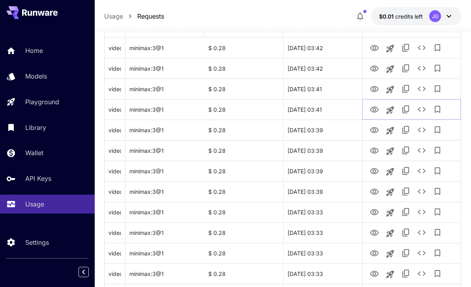
click at [373, 110] on icon "View Video" at bounding box center [374, 109] width 9 height 6
click at [376, 87] on icon "View Video" at bounding box center [374, 89] width 9 height 6
click at [370, 70] on icon "View Video" at bounding box center [373, 68] width 9 height 9
click at [377, 49] on icon "View Video" at bounding box center [374, 48] width 9 height 6
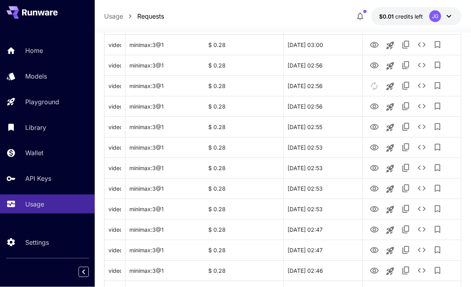
scroll to position [938, 0]
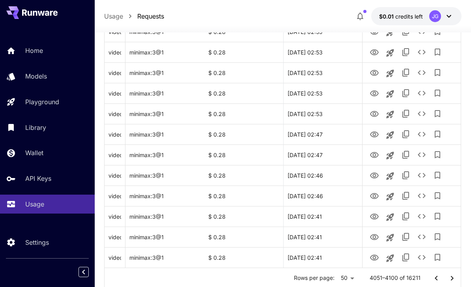
click at [451, 279] on icon "Go to next page" at bounding box center [452, 277] width 3 height 5
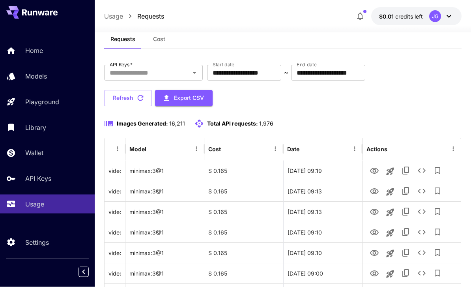
scroll to position [0, 0]
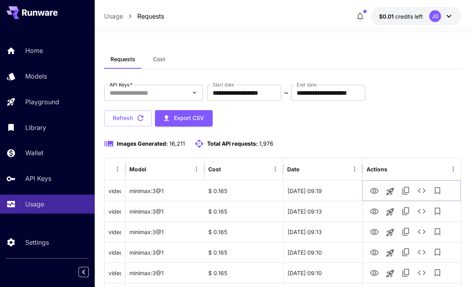
click at [378, 191] on icon "View Video" at bounding box center [373, 190] width 9 height 9
click at [374, 213] on icon "View Video" at bounding box center [374, 211] width 9 height 6
